Goal: Task Accomplishment & Management: Use online tool/utility

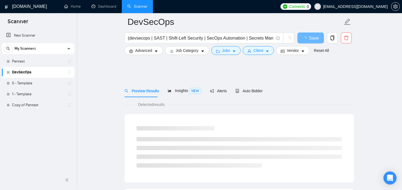
scroll to position [39, 0]
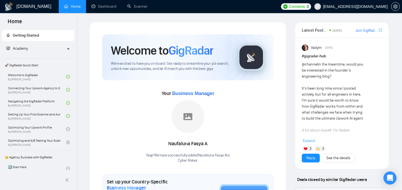
scroll to position [1, 0]
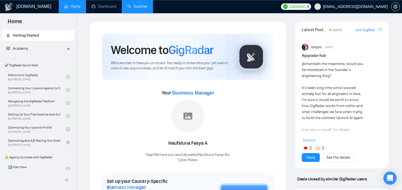
click at [134, 6] on link "Scanner" at bounding box center [137, 6] width 20 height 5
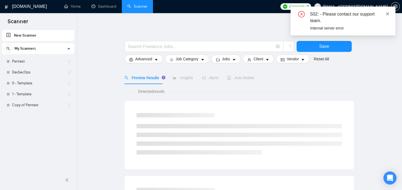
click at [388, 13] on icon "close" at bounding box center [388, 14] width 4 height 4
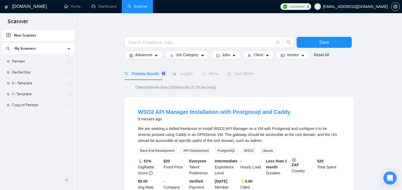
scroll to position [7, 0]
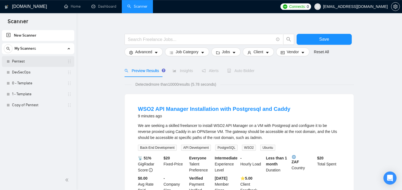
click at [29, 61] on link "Pentest" at bounding box center [38, 61] width 52 height 11
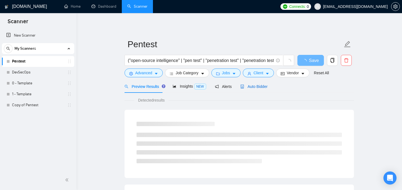
click at [259, 88] on span "Auto Bidder" at bounding box center [253, 86] width 27 height 4
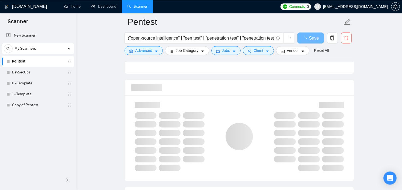
scroll to position [339, 0]
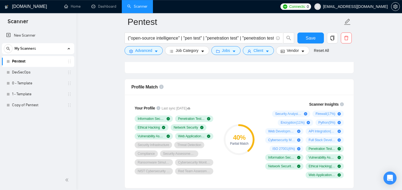
click at [224, 86] on div "Profile Match" at bounding box center [239, 87] width 216 height 16
click at [316, 37] on button "Save" at bounding box center [311, 38] width 27 height 11
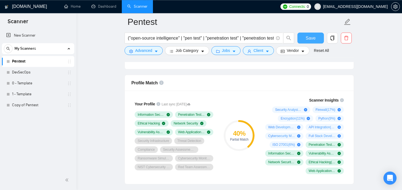
scroll to position [343, 0]
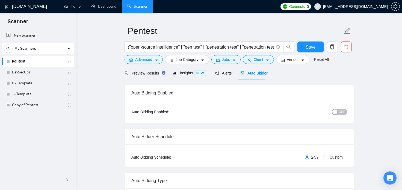
scroll to position [0, 0]
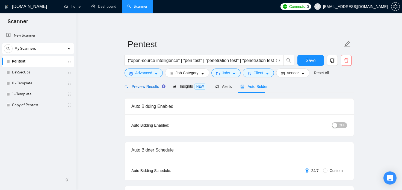
click at [152, 85] on span "Preview Results" at bounding box center [144, 86] width 39 height 4
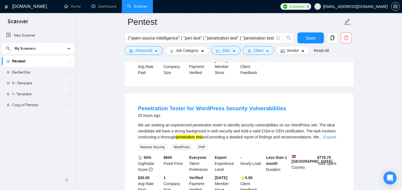
scroll to position [272, 0]
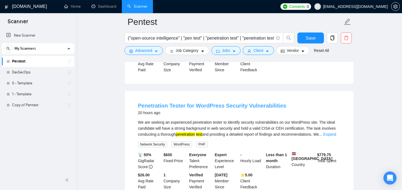
click at [194, 103] on link "Penetration Tester for WordPress Security Vulnerabilities" at bounding box center [212, 106] width 148 height 6
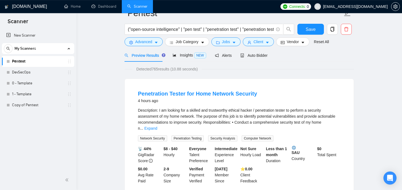
scroll to position [20, 0]
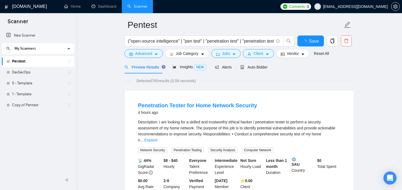
scroll to position [19, 0]
click at [261, 67] on span "Auto Bidder" at bounding box center [253, 67] width 27 height 4
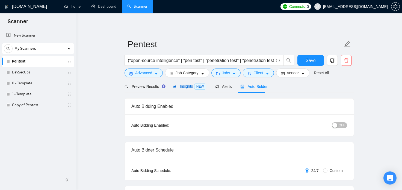
click at [194, 89] on span "NEW" at bounding box center [200, 87] width 12 height 6
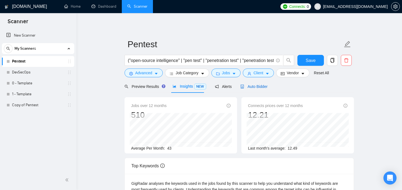
click at [252, 86] on span "Auto Bidder" at bounding box center [253, 86] width 27 height 4
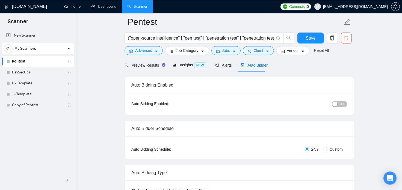
scroll to position [43, 0]
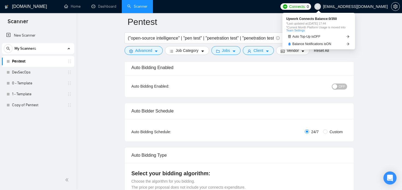
click at [306, 10] on span "Connects:" at bounding box center [297, 7] width 16 height 6
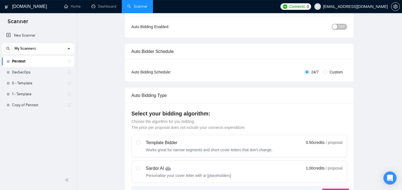
scroll to position [0, 0]
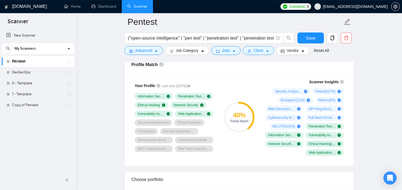
scroll to position [359, 0]
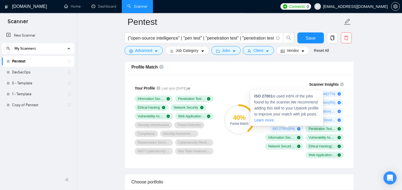
click at [298, 129] on icon "plus-circle" at bounding box center [298, 128] width 3 height 3
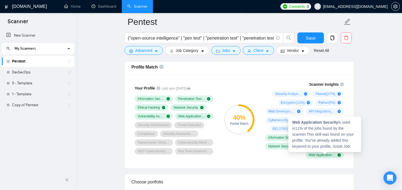
click at [323, 155] on span "Web Application Security ( 11 %)" at bounding box center [322, 155] width 27 height 4
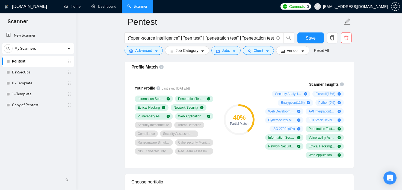
click at [276, 186] on div "Choose portfolio" at bounding box center [239, 182] width 216 height 16
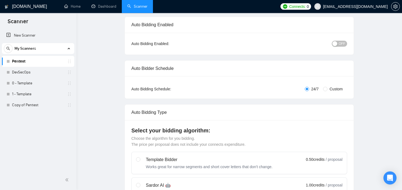
scroll to position [0, 0]
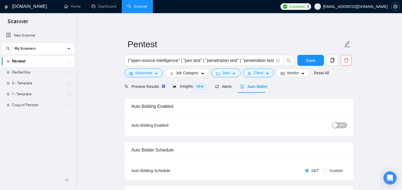
click at [397, 4] on button "button" at bounding box center [395, 6] width 9 height 9
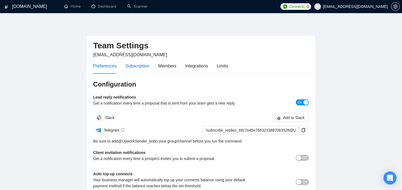
click at [141, 64] on div "Subscription" at bounding box center [137, 66] width 24 height 7
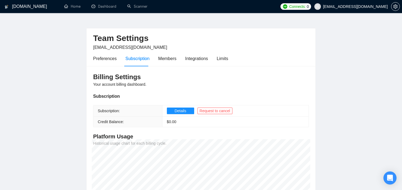
scroll to position [7, 0]
click at [203, 60] on div "Integrations" at bounding box center [196, 58] width 23 height 7
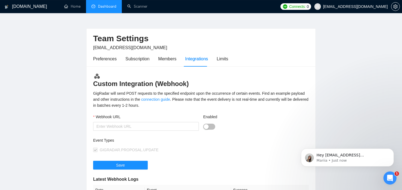
click at [114, 7] on link "Dashboard" at bounding box center [104, 6] width 25 height 5
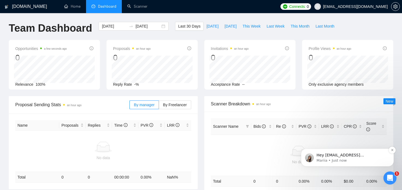
click at [358, 160] on p "Mariia • Just now" at bounding box center [352, 160] width 70 height 5
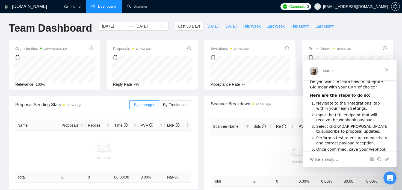
scroll to position [11, 0]
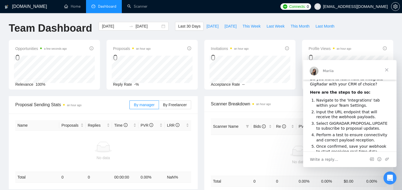
click at [386, 69] on span "Close" at bounding box center [387, 70] width 20 height 20
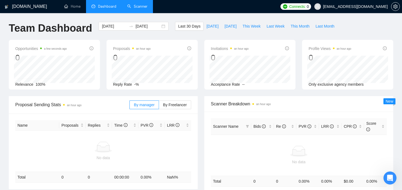
click at [139, 9] on link "Scanner" at bounding box center [137, 6] width 20 height 5
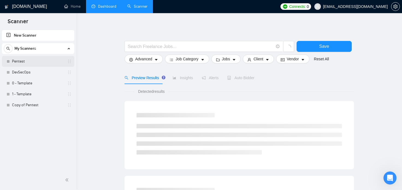
click at [35, 61] on link "Pentest" at bounding box center [38, 61] width 52 height 11
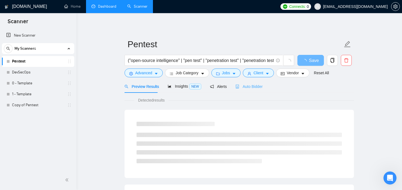
click at [247, 81] on div "Auto Bidder" at bounding box center [248, 86] width 27 height 13
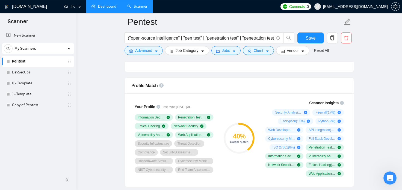
scroll to position [331, 0]
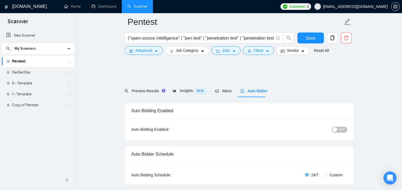
scroll to position [350, 0]
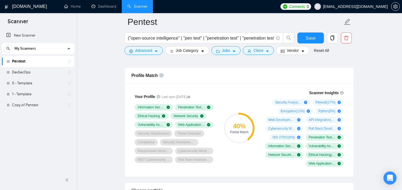
click at [237, 132] on div "Partial Match" at bounding box center [239, 132] width 31 height 3
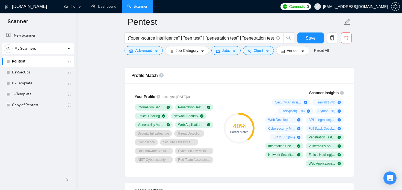
click at [237, 132] on div "Partial Match" at bounding box center [239, 132] width 31 height 3
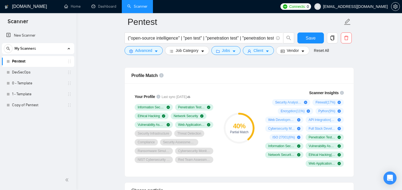
click at [237, 132] on div "Partial Match" at bounding box center [239, 132] width 31 height 3
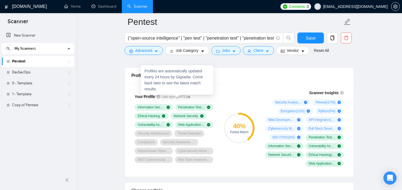
click at [190, 97] on span "Last sync [DATE]" at bounding box center [176, 97] width 29 height 5
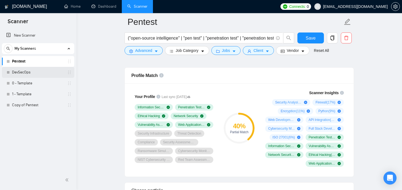
click at [37, 74] on link "DevSecOps" at bounding box center [38, 72] width 52 height 11
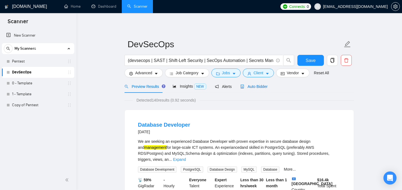
click at [260, 87] on span "Auto Bidder" at bounding box center [253, 86] width 27 height 4
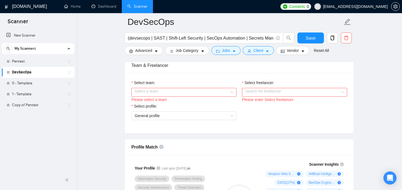
scroll to position [279, 0]
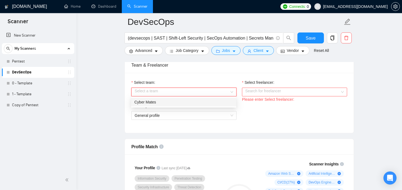
click at [222, 92] on input "Select team:" at bounding box center [182, 92] width 95 height 8
click at [205, 104] on div "Cyber Mates" at bounding box center [183, 102] width 99 height 6
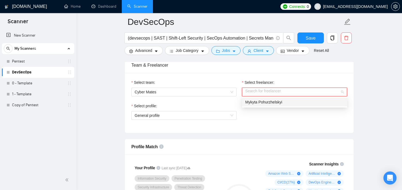
click at [260, 90] on input "Select freelancer:" at bounding box center [292, 92] width 95 height 8
click at [269, 102] on span "Mykyta Pohurzhelskyi" at bounding box center [263, 102] width 37 height 4
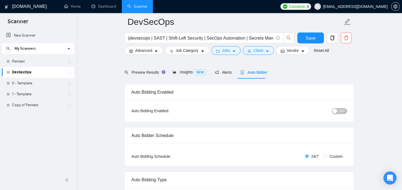
scroll to position [0, 0]
